Goal: Find specific page/section: Find specific page/section

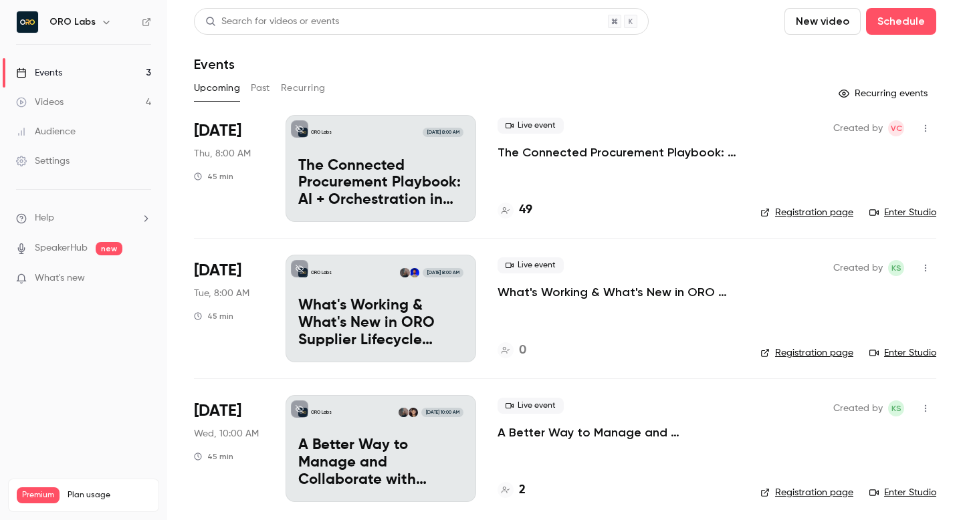
click at [524, 209] on h4 "49" at bounding box center [525, 210] width 13 height 18
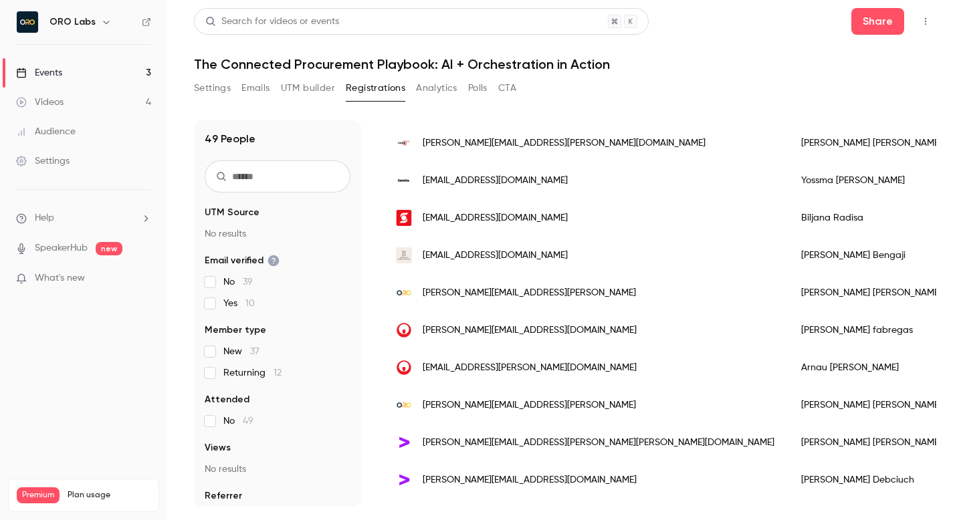
scroll to position [209, 0]
